Goal: Information Seeking & Learning: Learn about a topic

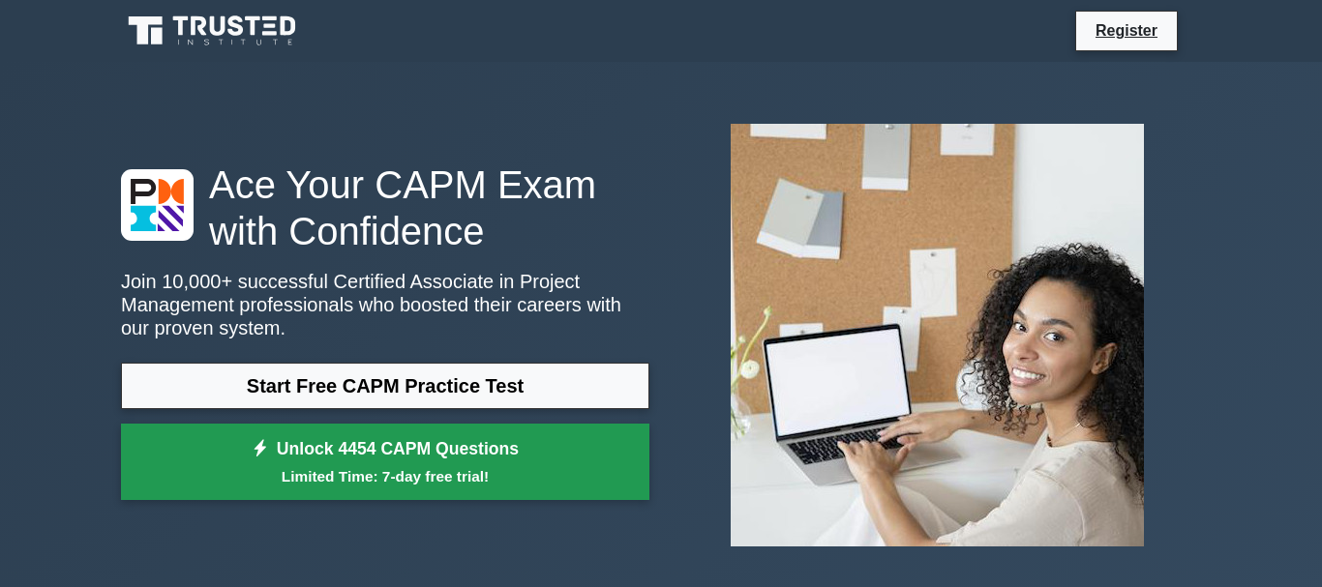
click at [368, 446] on link "Unlock 4454 CAPM Questions Limited Time: 7-day free trial!" at bounding box center [385, 462] width 528 height 77
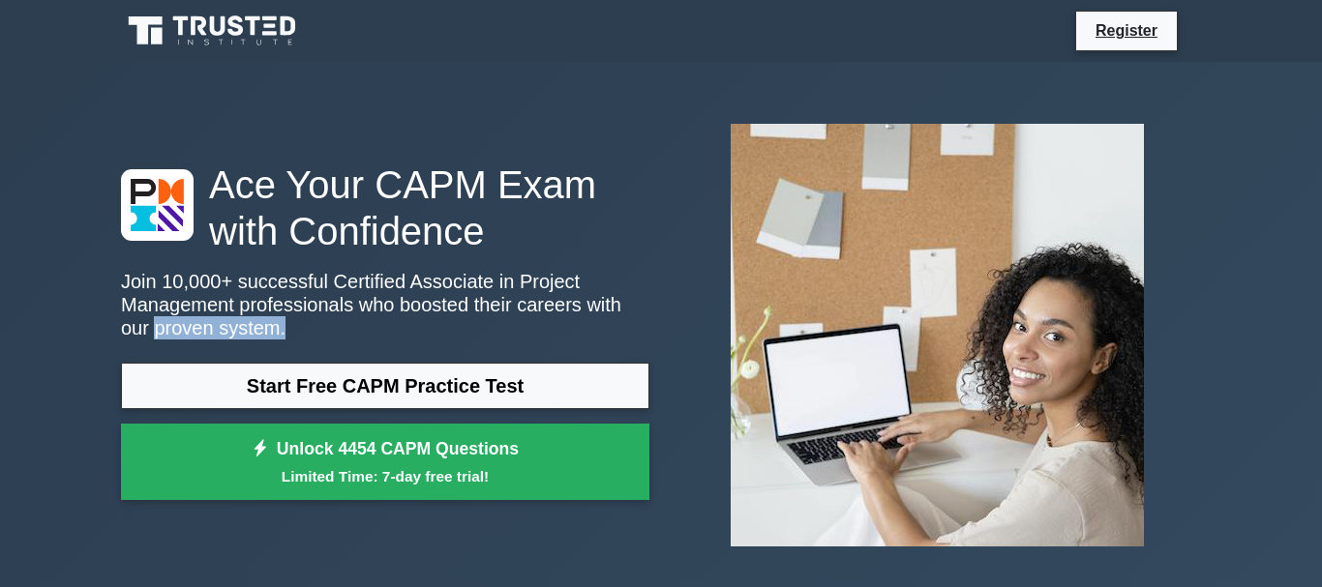
click at [100, 391] on div "Ace Your CAPM Exam with Confidence Join 10,000+ successful Certified Associate …" at bounding box center [661, 335] width 1322 height 547
click at [485, 265] on div "Ace Your CAPM Exam with Confidence Join 10,000+ successful Certified Associate …" at bounding box center [385, 336] width 552 height 349
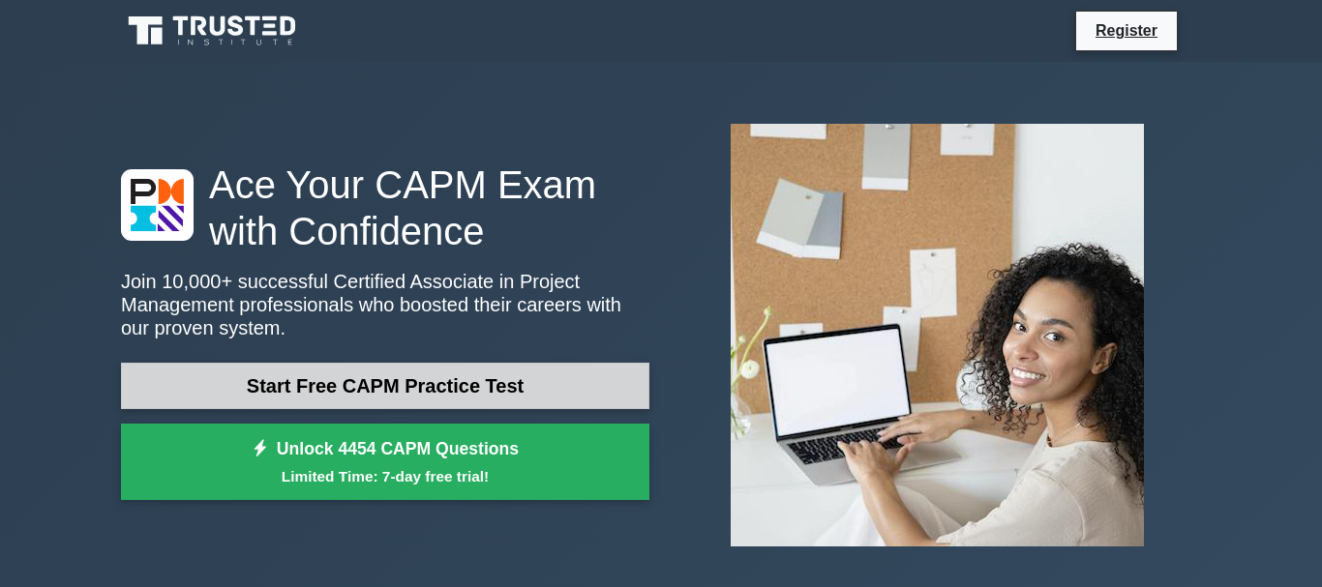
click at [393, 390] on link "Start Free CAPM Practice Test" at bounding box center [385, 386] width 528 height 46
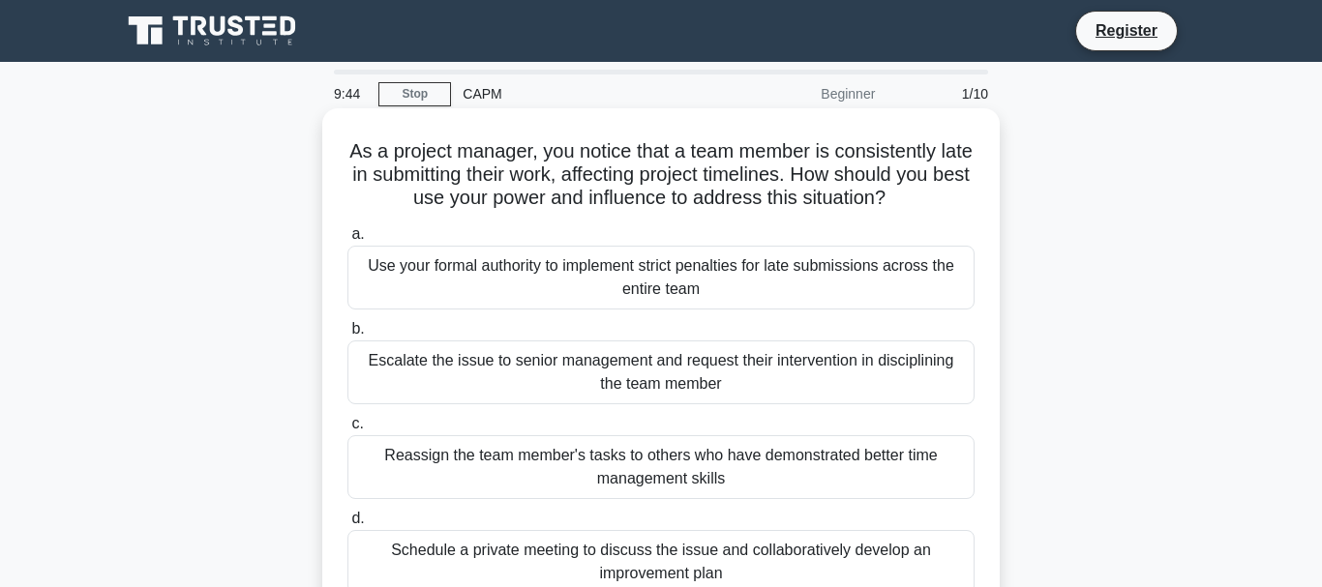
click at [627, 276] on div "Use your formal authority to implement strict penalties for late submissions ac…" at bounding box center [660, 278] width 627 height 64
click at [347, 241] on input "a. Use your formal authority to implement strict penalties for late submissions…" at bounding box center [347, 234] width 0 height 13
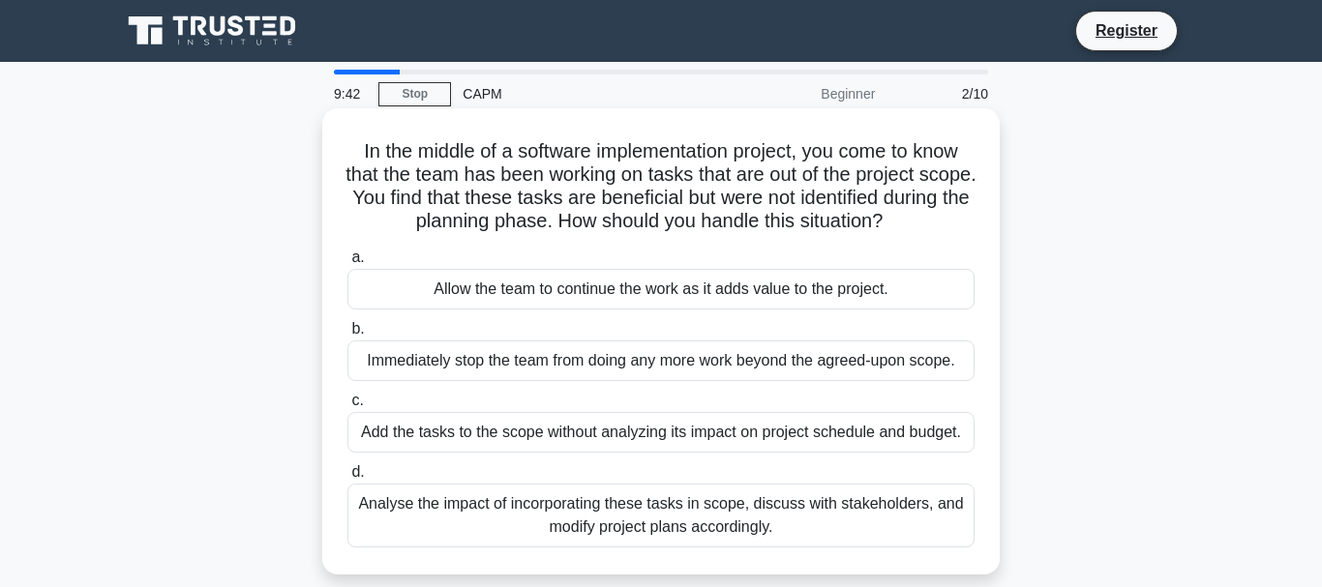
click at [470, 288] on div "Allow the team to continue the work as it adds value to the project." at bounding box center [660, 289] width 627 height 41
click at [347, 264] on input "a. Allow the team to continue the work as it adds value to the project." at bounding box center [347, 258] width 0 height 13
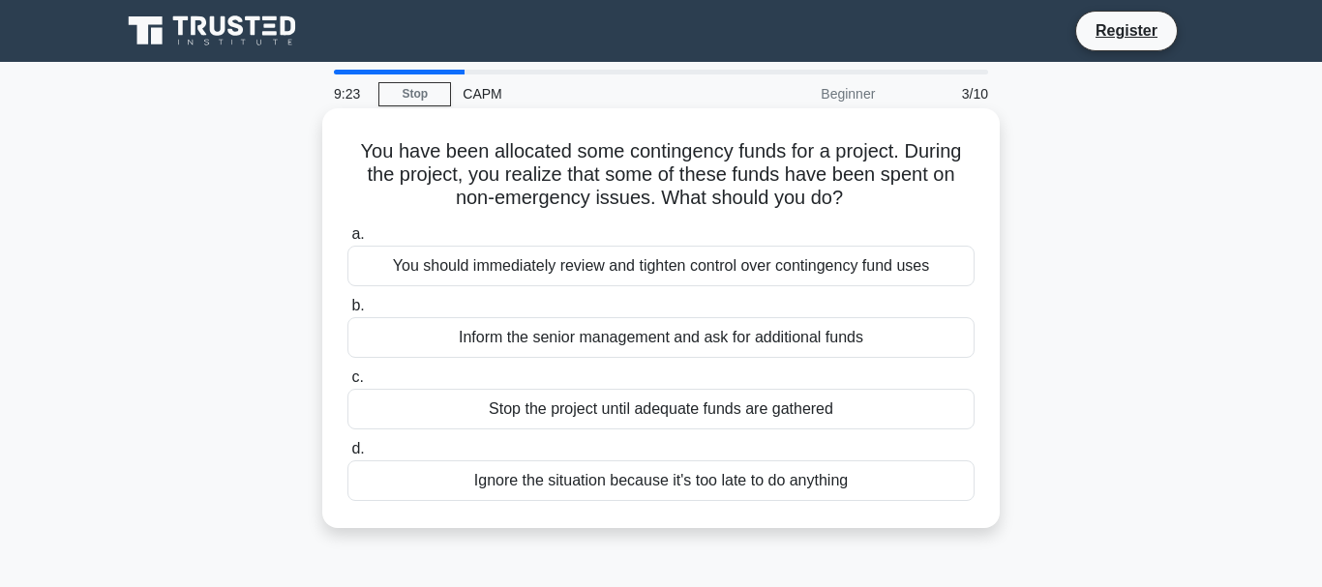
click at [649, 267] on div "You should immediately review and tighten control over contingency fund uses" at bounding box center [660, 266] width 627 height 41
click at [347, 241] on input "a. You should immediately review and tighten control over contingency fund uses" at bounding box center [347, 234] width 0 height 13
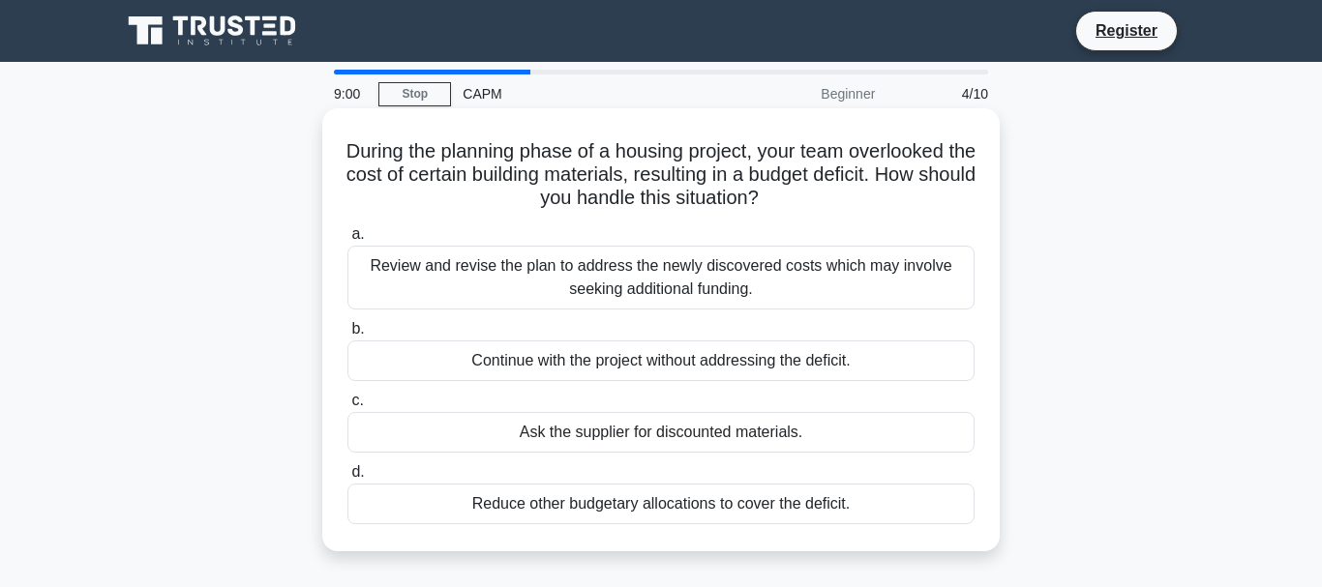
click at [651, 277] on div "Review and revise the plan to address the newly discovered costs which may invo…" at bounding box center [660, 278] width 627 height 64
click at [347, 241] on input "a. Review and revise the plan to address the newly discovered costs which may i…" at bounding box center [347, 234] width 0 height 13
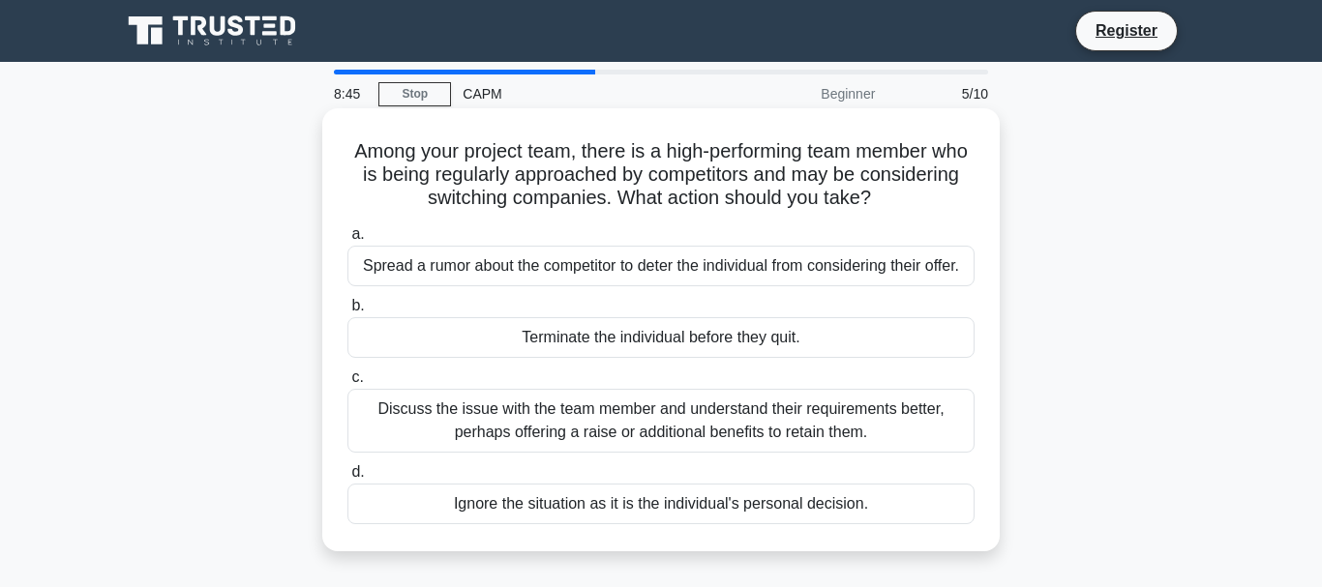
click at [691, 422] on div "Discuss the issue with the team member and understand their requirements better…" at bounding box center [660, 421] width 627 height 64
click at [347, 384] on input "c. Discuss the issue with the team member and understand their requirements bet…" at bounding box center [347, 378] width 0 height 13
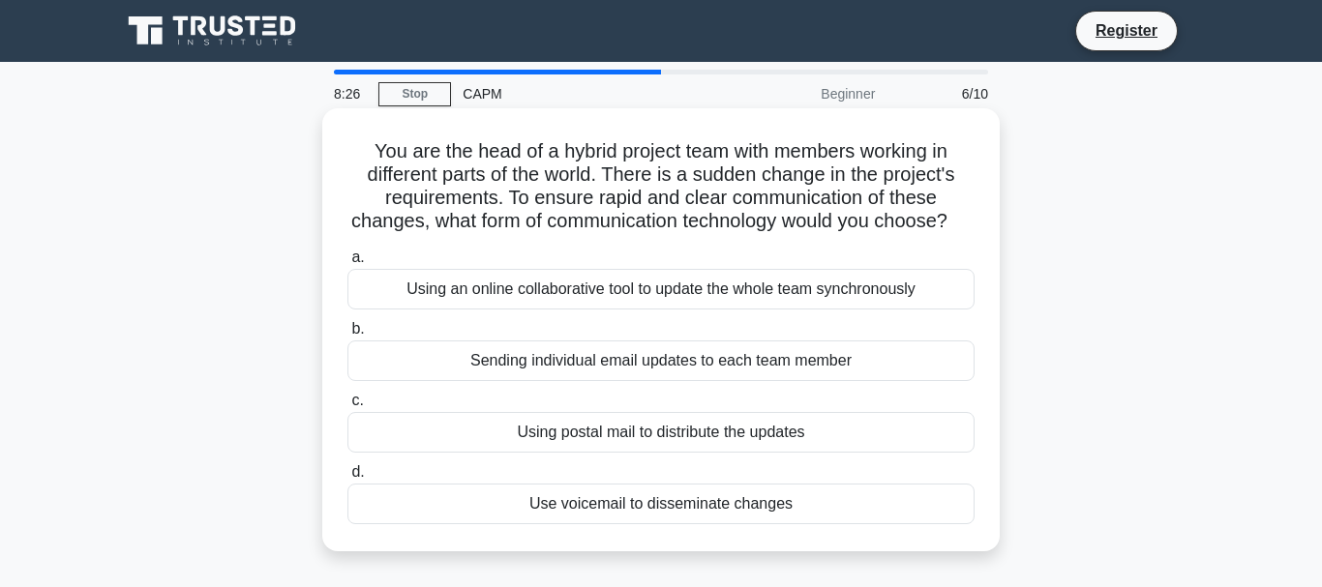
click at [520, 291] on div "Using an online collaborative tool to update the whole team synchronously" at bounding box center [660, 289] width 627 height 41
click at [347, 264] on input "a. Using an online collaborative tool to update the whole team synchronously" at bounding box center [347, 258] width 0 height 13
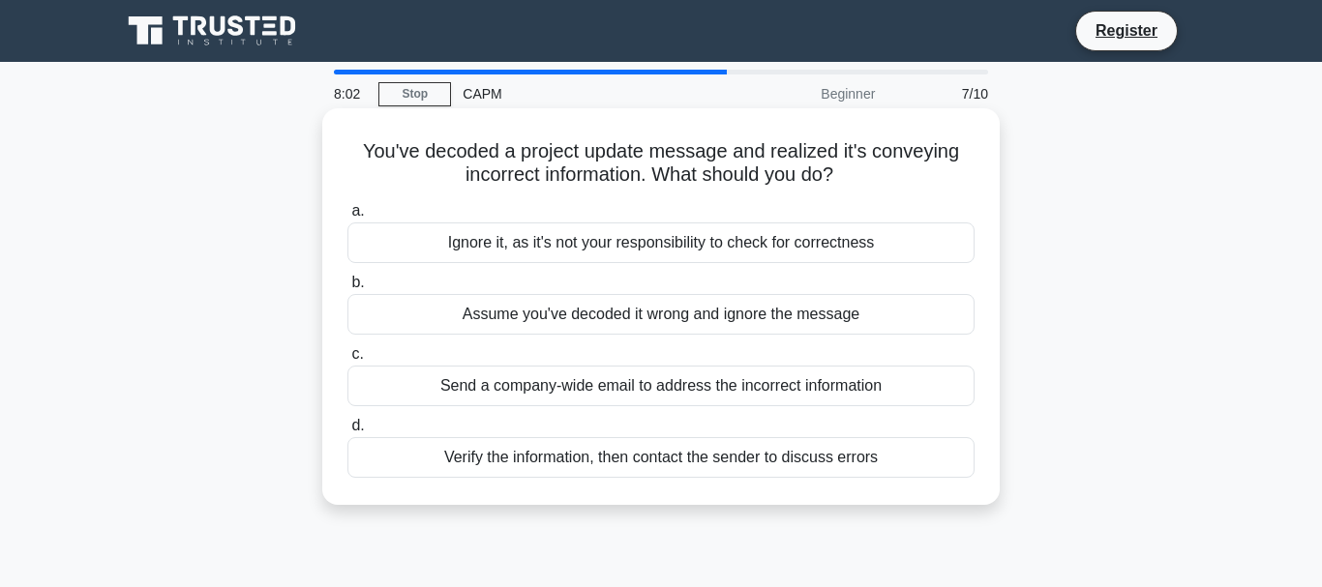
click at [658, 456] on div "Verify the information, then contact the sender to discuss errors" at bounding box center [660, 457] width 627 height 41
click at [347, 433] on input "d. Verify the information, then contact the sender to discuss errors" at bounding box center [347, 426] width 0 height 13
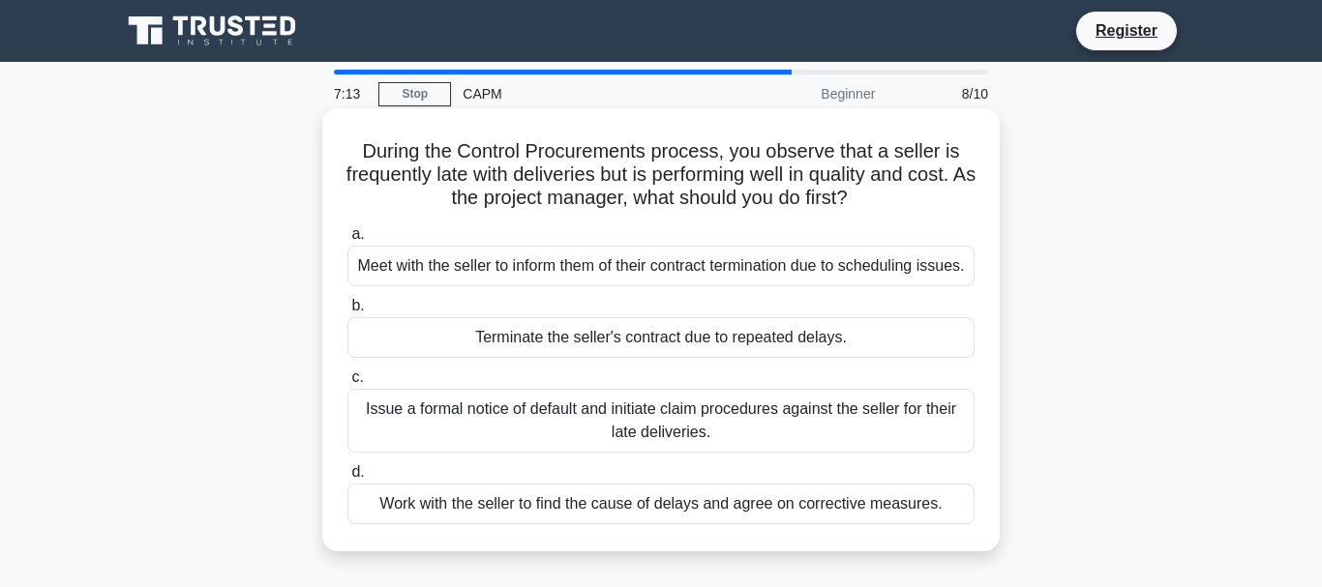
click at [759, 525] on div "Work with the seller to find the cause of delays and agree on corrective measur…" at bounding box center [660, 504] width 627 height 41
click at [347, 479] on input "d. Work with the seller to find the cause of delays and agree on corrective mea…" at bounding box center [347, 472] width 0 height 13
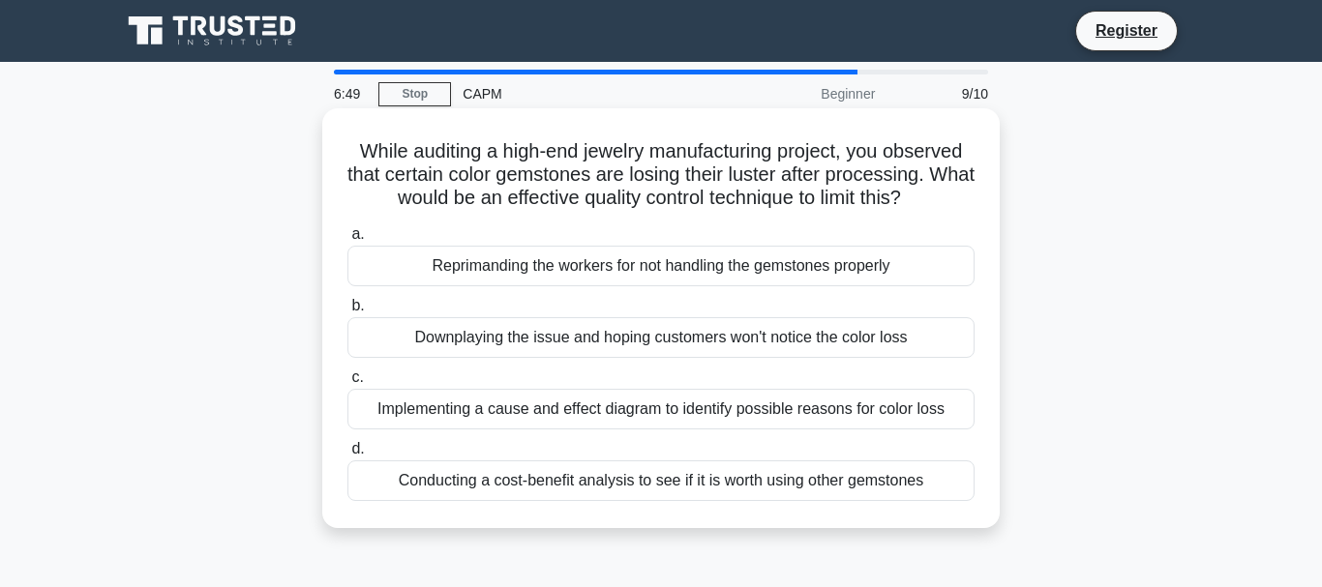
click at [796, 411] on div "Implementing a cause and effect diagram to identify possible reasons for color …" at bounding box center [660, 409] width 627 height 41
click at [347, 384] on input "c. Implementing a cause and effect diagram to identify possible reasons for col…" at bounding box center [347, 378] width 0 height 13
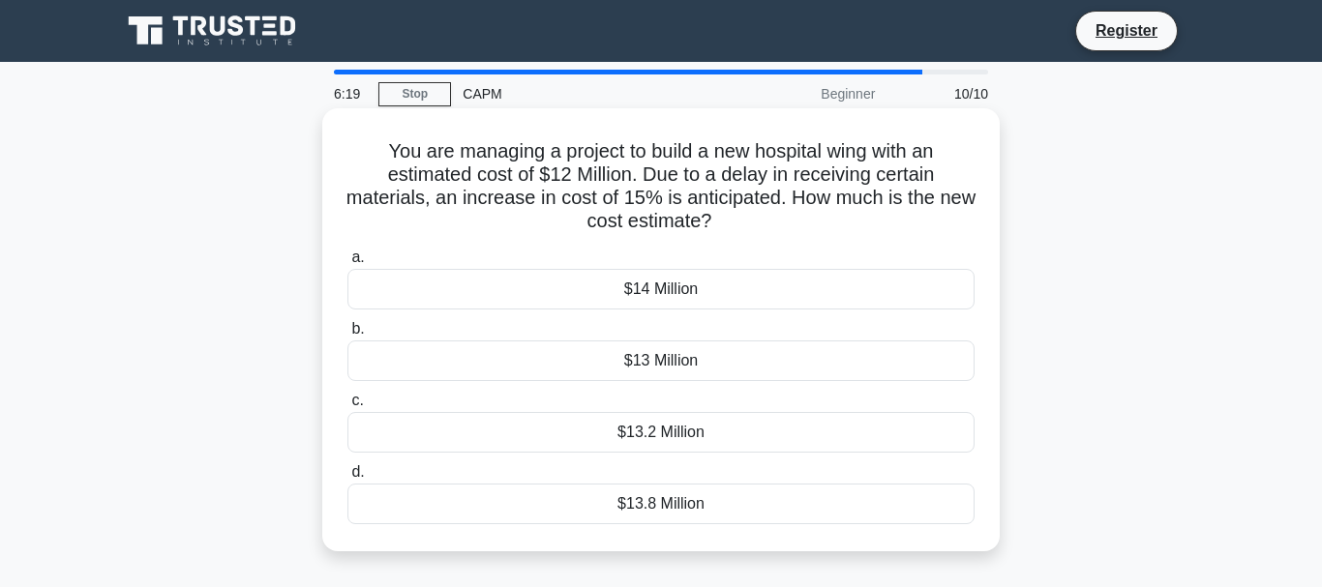
click at [623, 514] on div "$13.8 Million" at bounding box center [660, 504] width 627 height 41
click at [667, 501] on div "$13.8 Million" at bounding box center [660, 504] width 627 height 41
click at [347, 479] on input "d. $13.8 Million" at bounding box center [347, 472] width 0 height 13
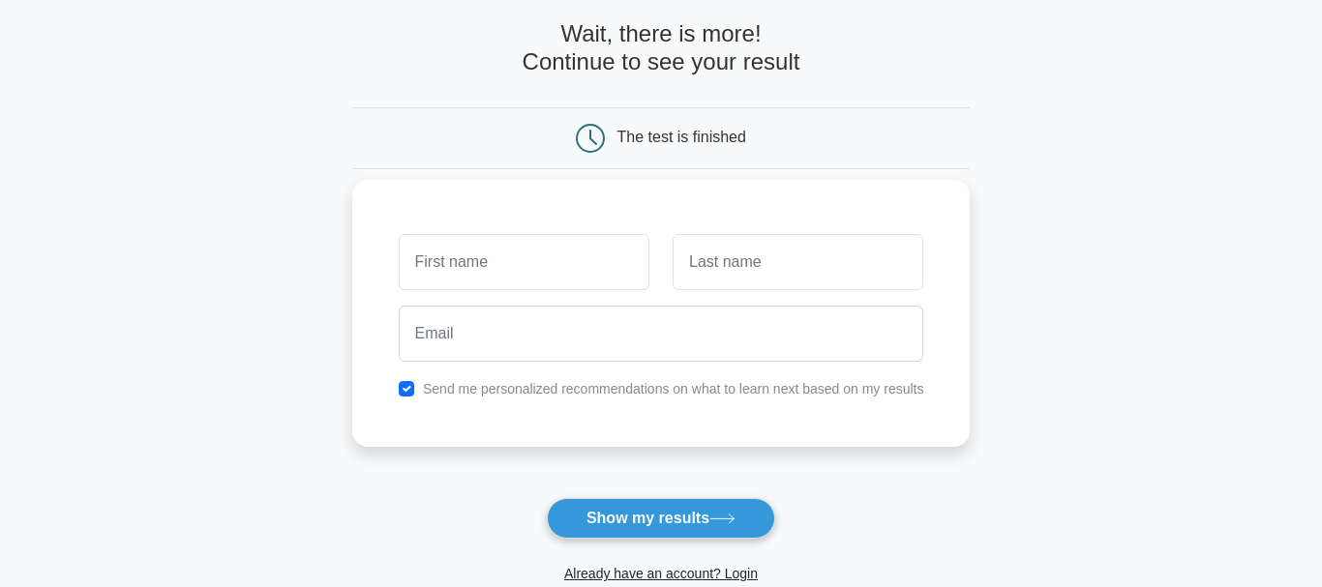
scroll to position [386, 0]
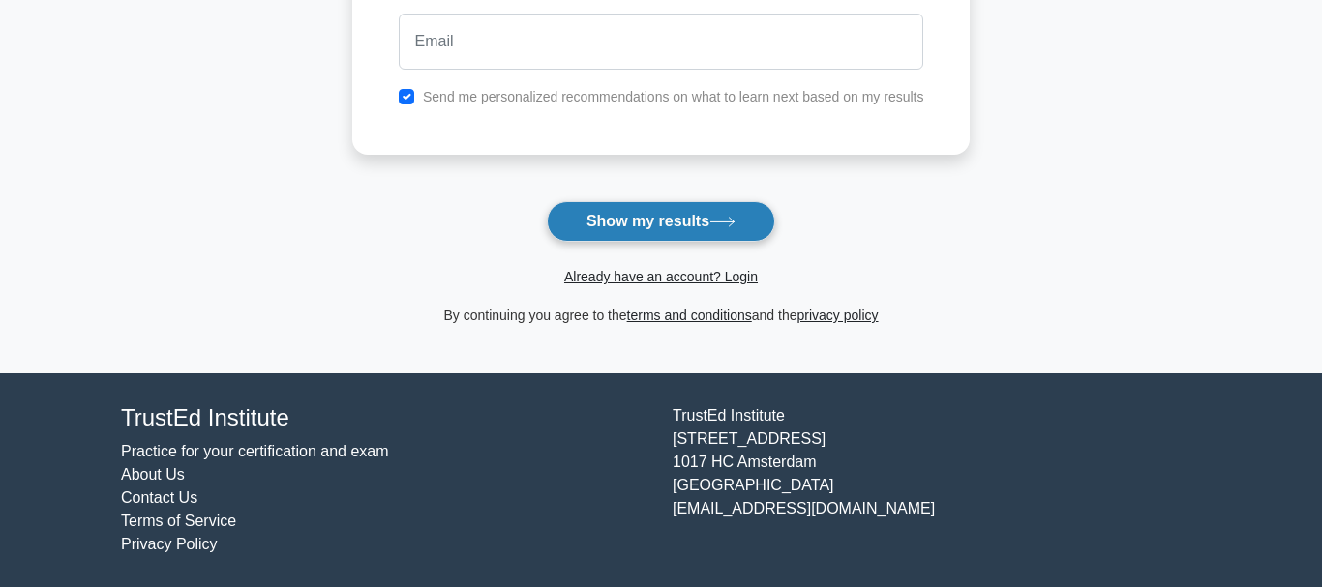
click at [687, 229] on button "Show my results" at bounding box center [661, 221] width 228 height 41
